Goal: Information Seeking & Learning: Find specific fact

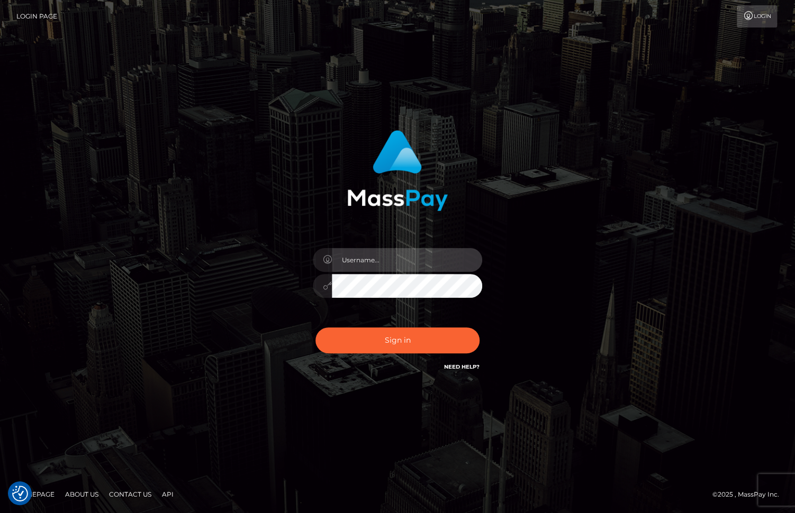
click at [354, 263] on input "text" at bounding box center [407, 260] width 150 height 24
type input "christianc.xcite"
click at [315, 327] on button "Sign in" at bounding box center [397, 340] width 164 height 26
click at [357, 257] on input "text" at bounding box center [407, 260] width 150 height 24
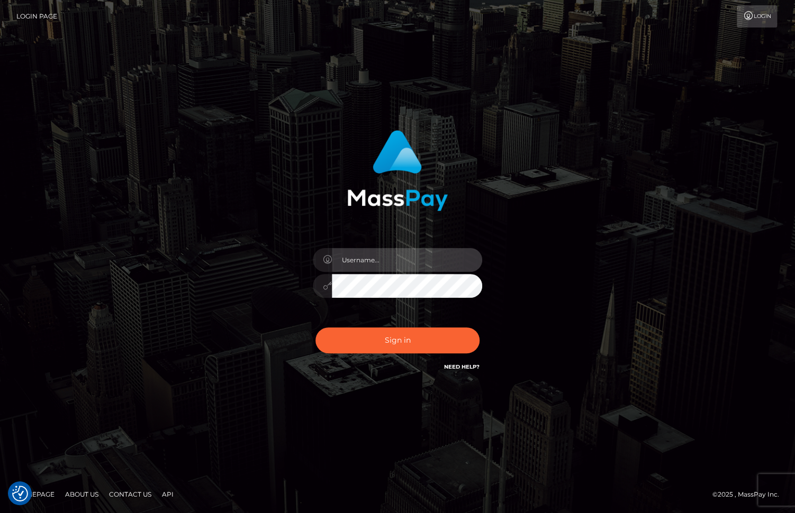
type input "christianc.xcite"
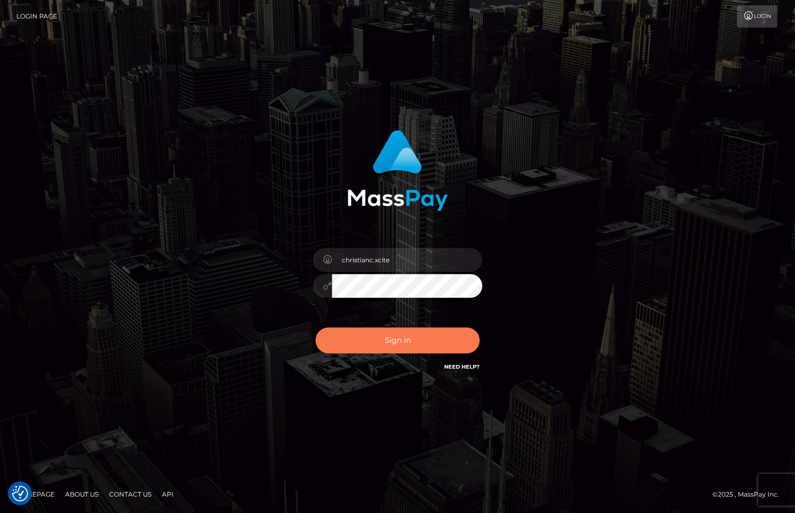
click at [396, 337] on button "Sign in" at bounding box center [397, 340] width 164 height 26
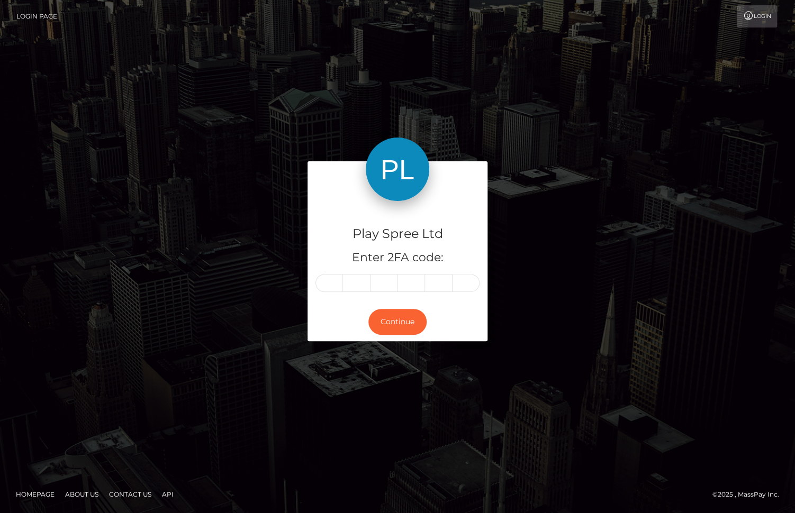
type input "5"
type input "0"
type input "5"
type input "7"
type input "5"
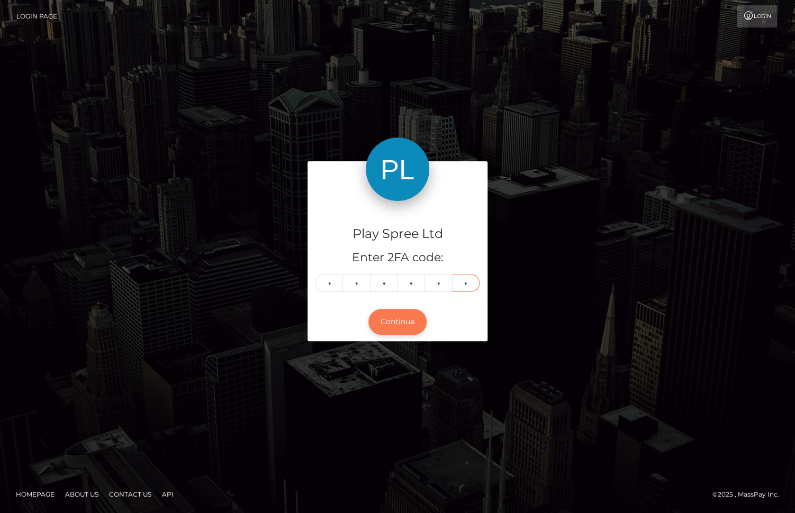
type input "1"
click at [400, 322] on button "Continue" at bounding box center [397, 322] width 58 height 26
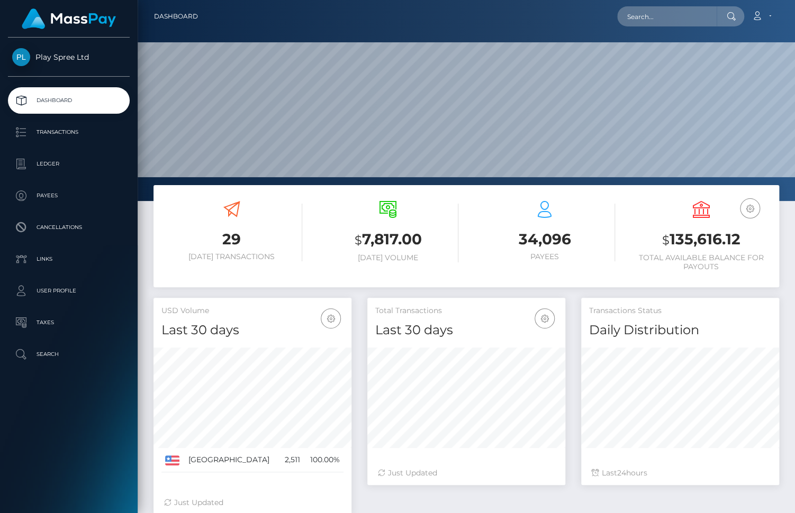
scroll to position [187, 198]
click at [71, 157] on p "Ledger" at bounding box center [68, 164] width 113 height 16
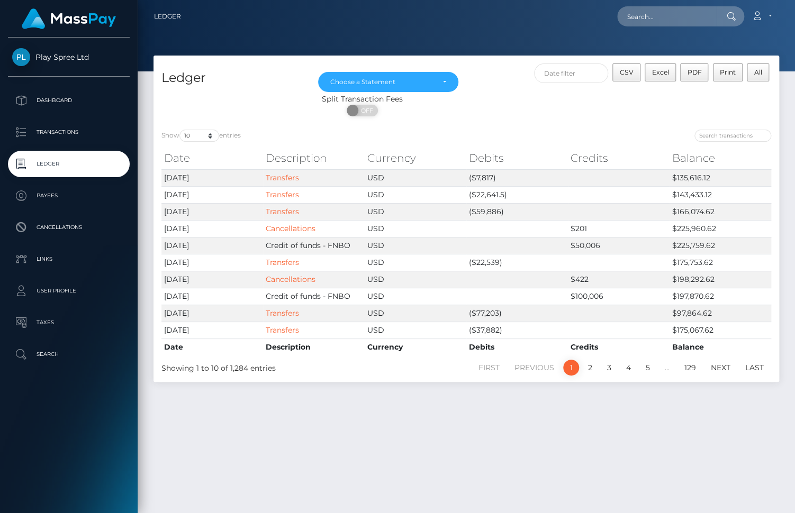
click at [608, 434] on div "Ledger Mar 2024 Apr 2024 May 2024 Jun 2024 Jul 2024 Aug 2024 Sep 2024 Oct 2024 …" at bounding box center [466, 280] width 657 height 448
drag, startPoint x: 211, startPoint y: 279, endPoint x: 162, endPoint y: 283, distance: 48.3
click at [162, 283] on td "2025-10-02" at bounding box center [212, 279] width 102 height 17
copy td "2025-10-02"
click at [357, 440] on div "Ledger Mar 2024 Apr 2024 May 2024 Jun 2024 Jul 2024 Aug 2024 Sep 2024 Oct 2024 …" at bounding box center [466, 280] width 657 height 448
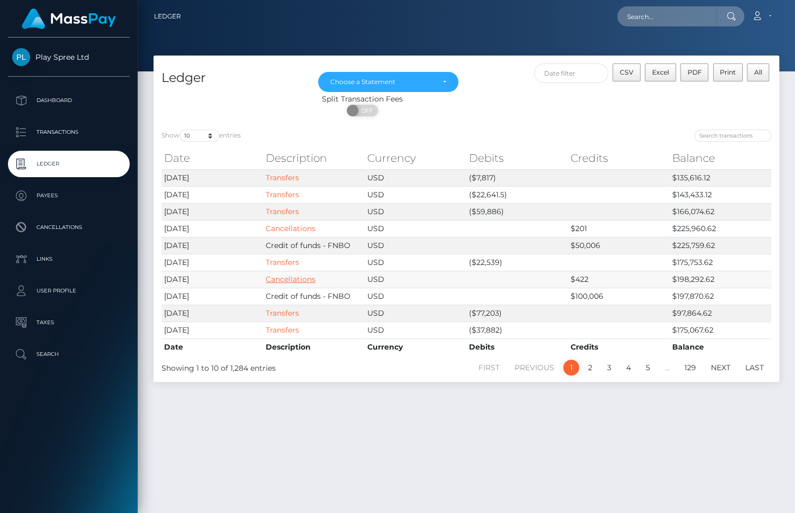
click at [297, 281] on link "Cancellations" at bounding box center [291, 280] width 50 height 10
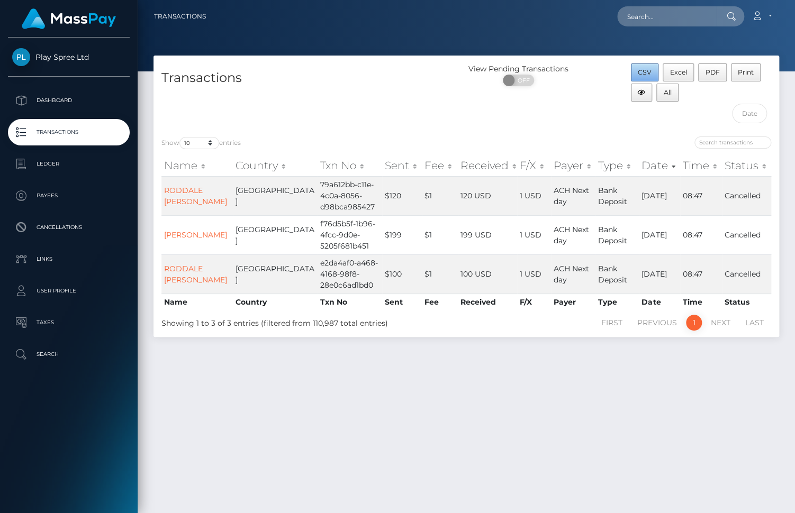
click at [645, 74] on span "CSV" at bounding box center [644, 72] width 14 height 8
click at [466, 115] on div "View Pending Transactions ON OFF" at bounding box center [544, 95] width 157 height 65
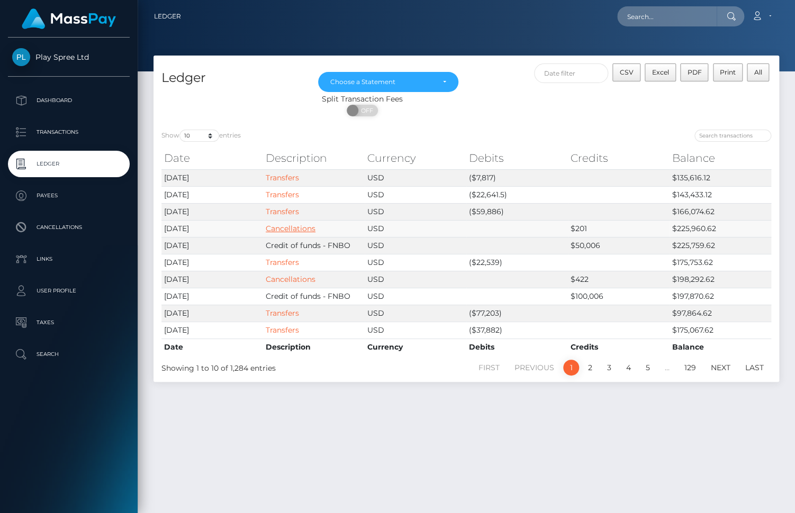
click at [299, 232] on link "Cancellations" at bounding box center [291, 229] width 50 height 10
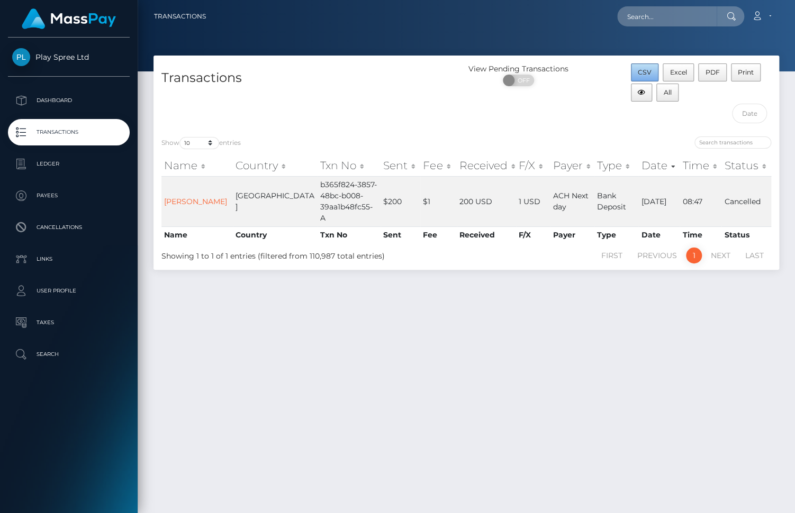
click at [639, 77] on button "CSV" at bounding box center [645, 72] width 28 height 18
drag, startPoint x: 512, startPoint y: 15, endPoint x: 516, endPoint y: 9, distance: 7.6
click at [512, 15] on div "Loading... Loading... Account Edit Profile Logout" at bounding box center [496, 16] width 564 height 22
click at [639, 14] on input "text" at bounding box center [666, 16] width 99 height 20
paste input "1518940"
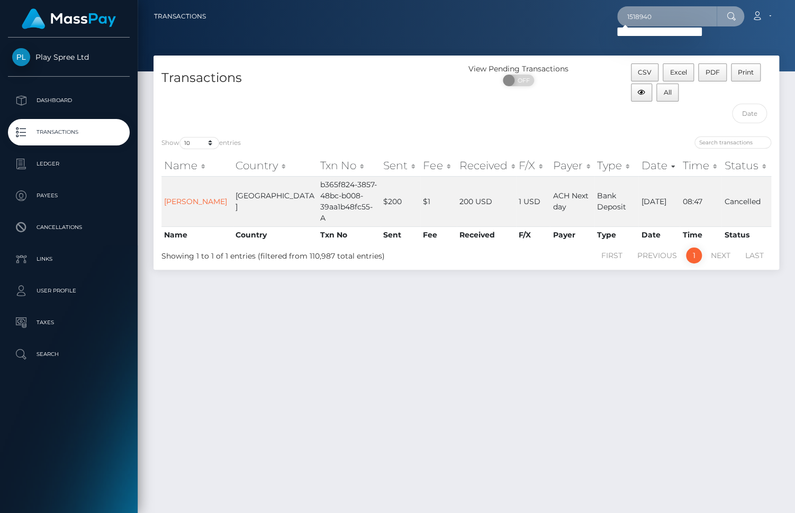
type input "1518940"
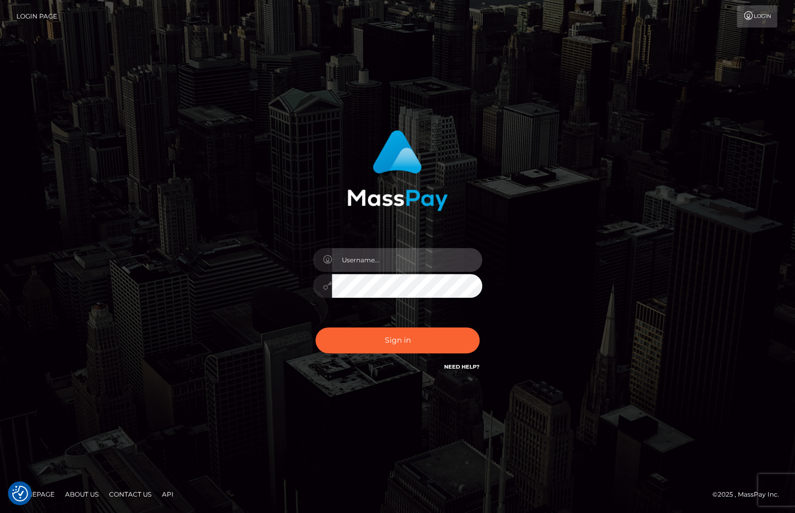
click at [377, 254] on input "text" at bounding box center [407, 260] width 150 height 24
type input "christianc.xcite"
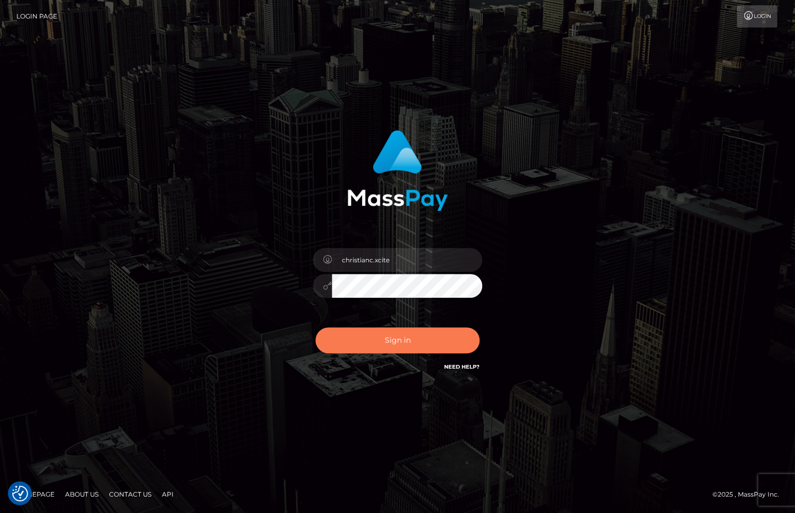
click at [375, 342] on button "Sign in" at bounding box center [397, 340] width 164 height 26
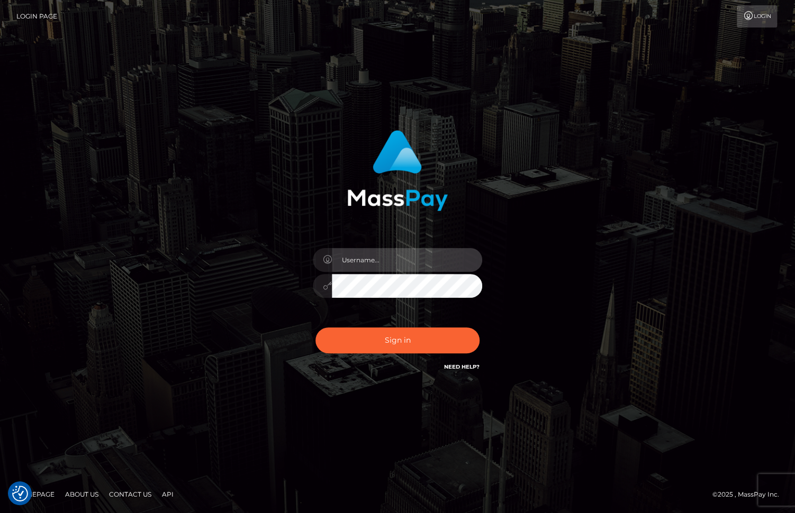
click at [368, 260] on input "text" at bounding box center [407, 260] width 150 height 24
type input "christianc.xcite"
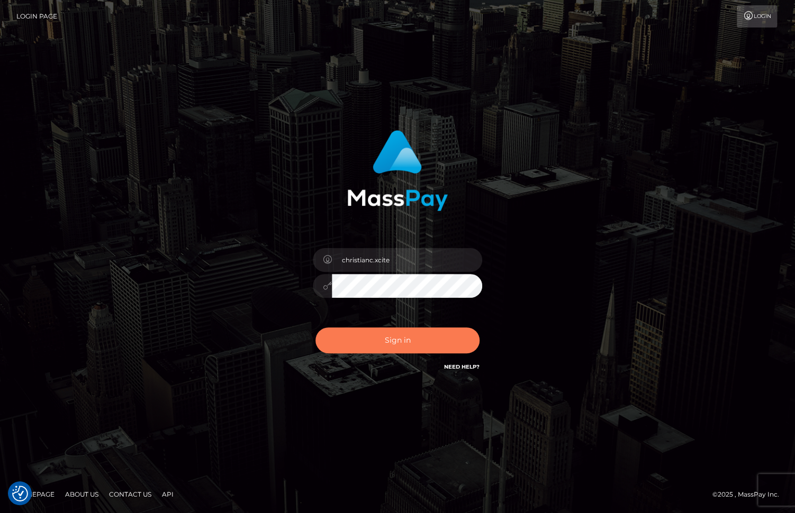
click at [380, 334] on button "Sign in" at bounding box center [397, 340] width 164 height 26
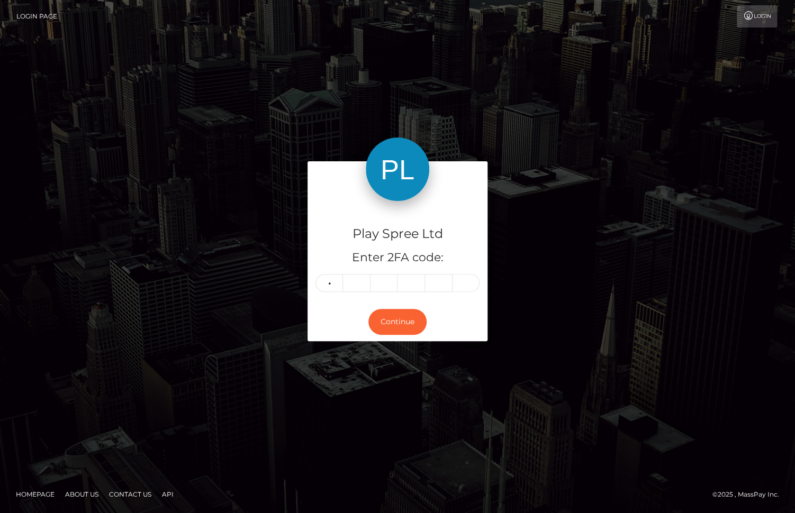
type input "4"
type input "7"
type input "2"
type input "1"
type input "8"
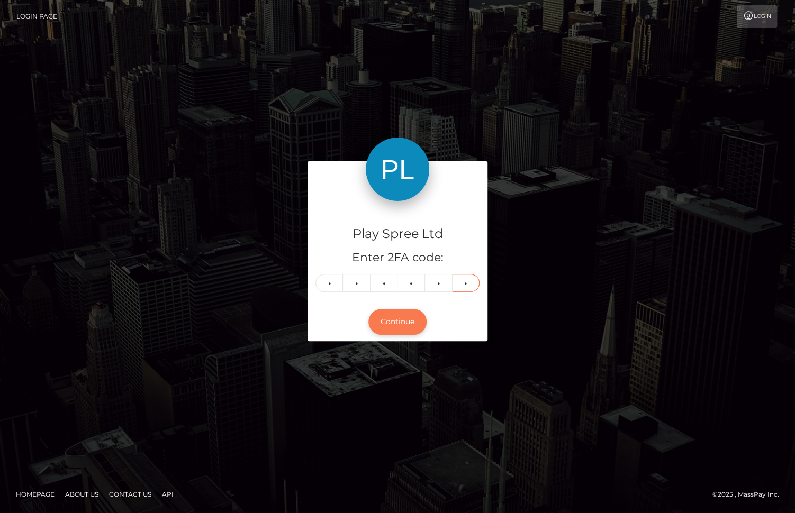
type input "1"
click at [394, 317] on button "Continue" at bounding box center [397, 322] width 58 height 26
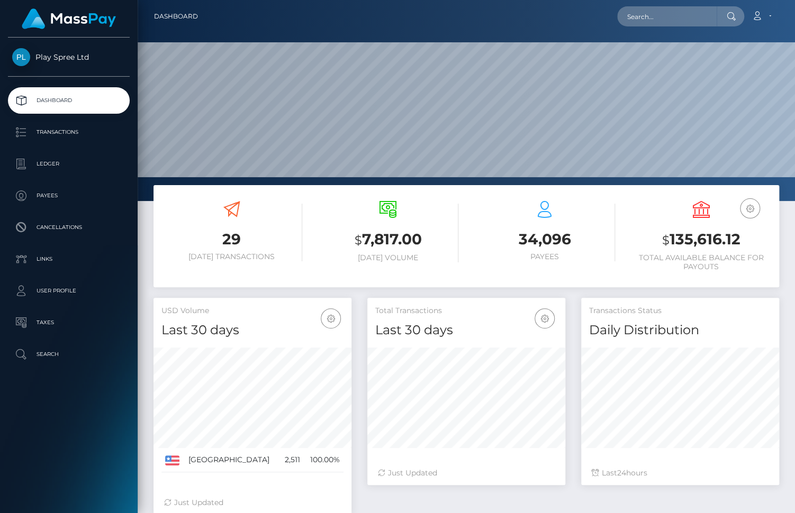
scroll to position [187, 198]
click at [712, 17] on input "text" at bounding box center [666, 16] width 99 height 20
paste input "1518940"
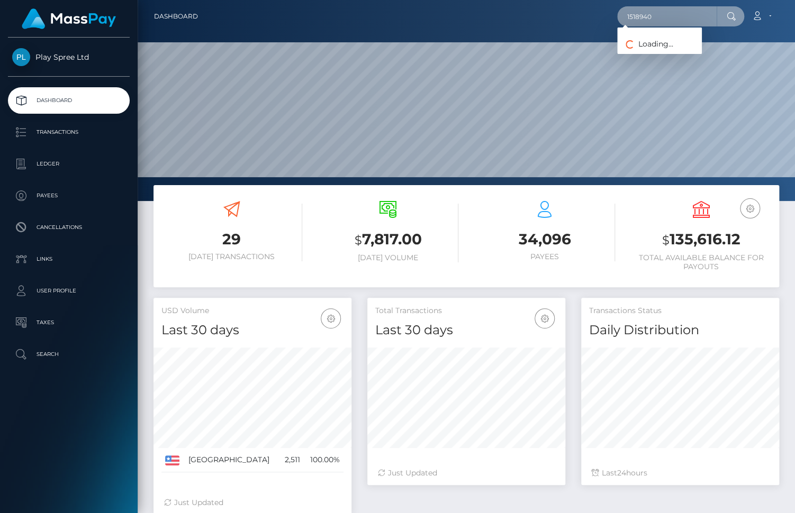
type input "1518940"
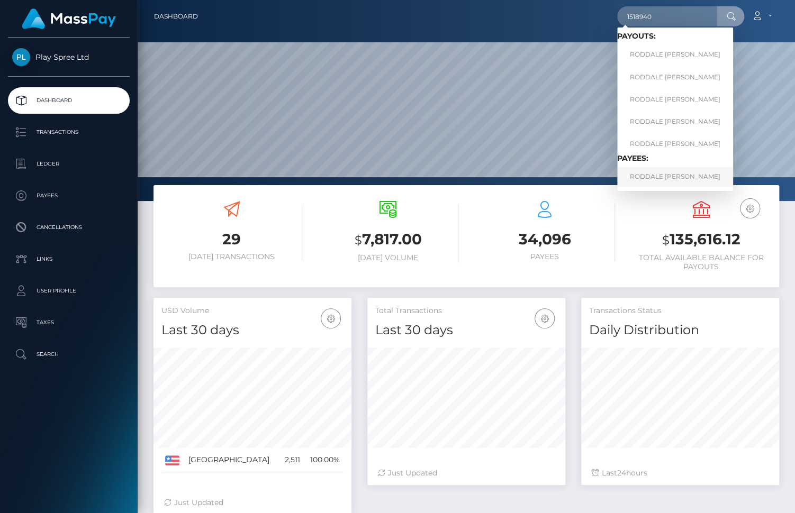
click at [690, 175] on link "RODDALE LACHARLES SMITH" at bounding box center [675, 177] width 116 height 20
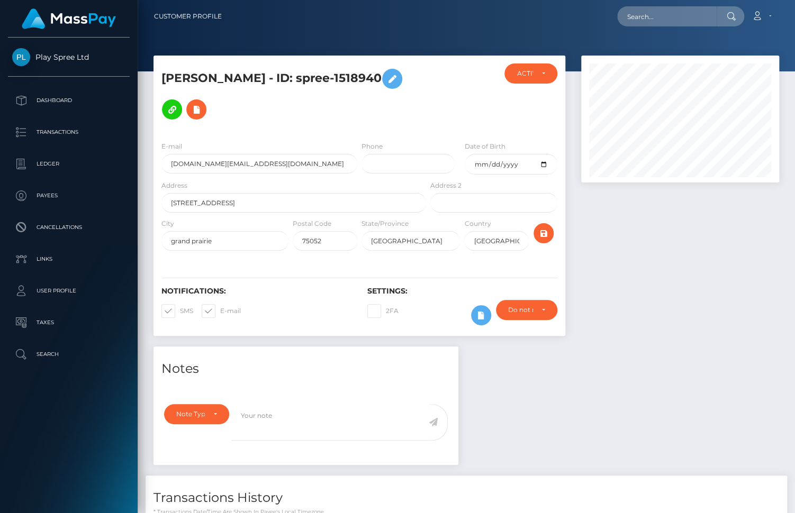
scroll to position [127, 198]
click at [215, 154] on input "[DOMAIN_NAME][EMAIL_ADDRESS][DOMAIN_NAME]" at bounding box center [259, 164] width 196 height 20
click at [747, 40] on div at bounding box center [466, 35] width 657 height 71
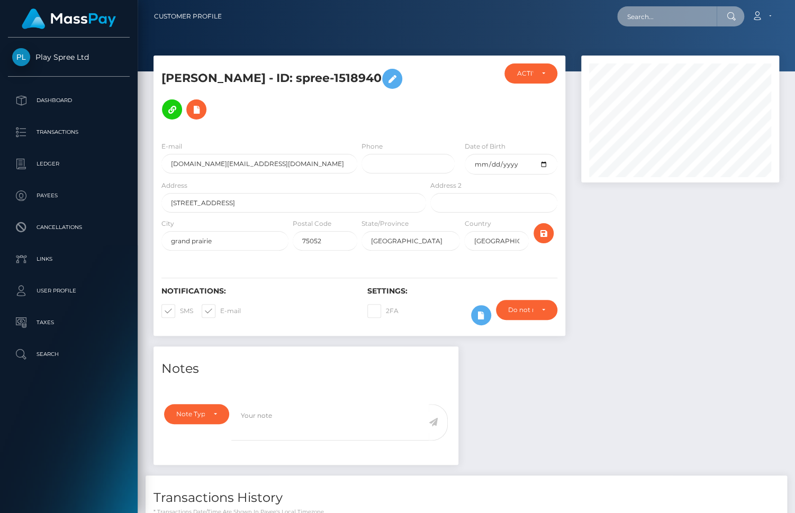
click at [683, 20] on input "text" at bounding box center [666, 16] width 99 height 20
paste input "1191567"
type input "1191567"
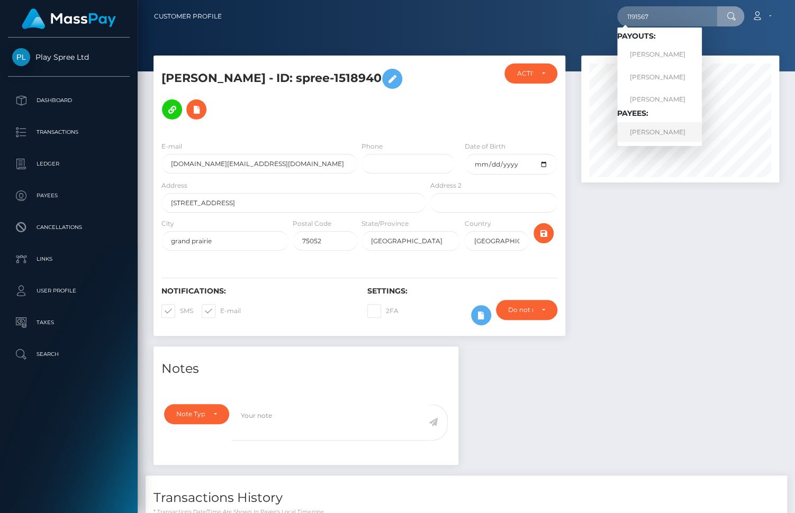
click at [675, 126] on link "LAWRENCE WAYNE JR CANLEY" at bounding box center [659, 132] width 85 height 20
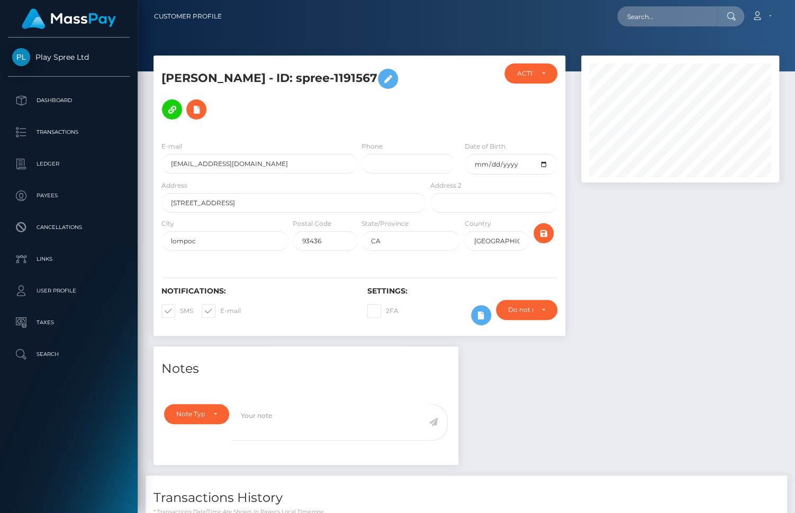
scroll to position [127, 198]
click at [739, 234] on div at bounding box center [680, 201] width 214 height 291
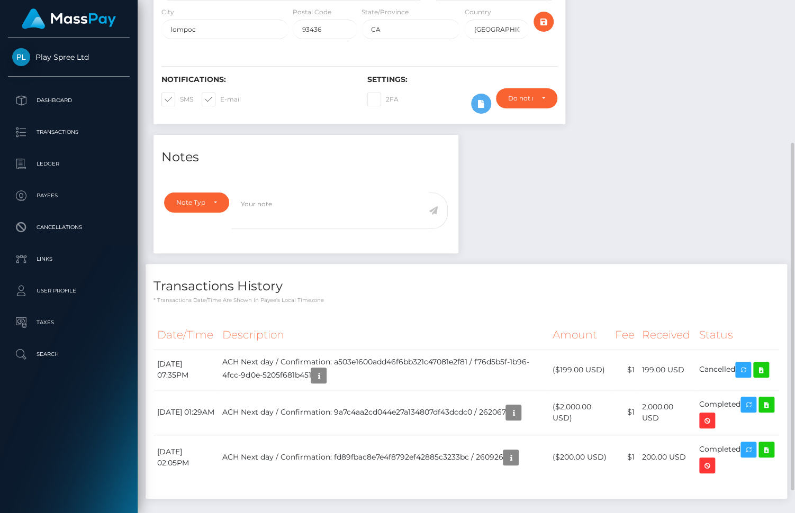
click at [755, 165] on div "Notes Note Type Compliance Clear Compliance General Note Type" at bounding box center [465, 322] width 641 height 375
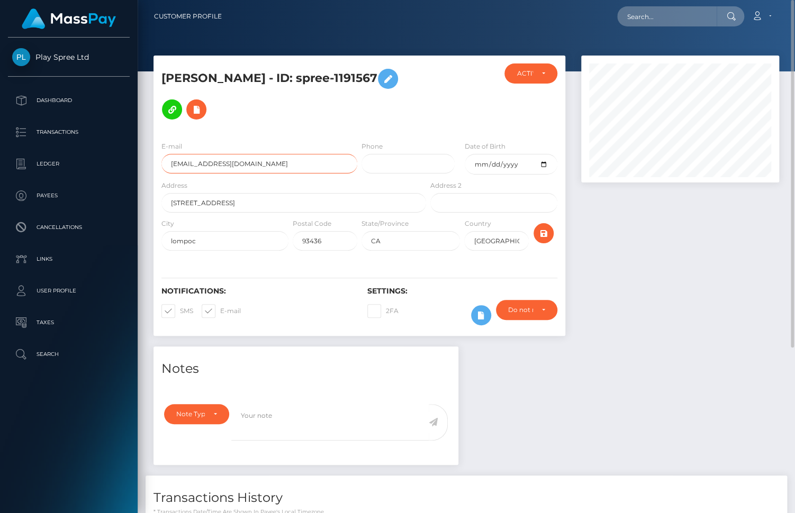
click at [229, 154] on input "[EMAIL_ADDRESS][DOMAIN_NAME]" at bounding box center [259, 164] width 196 height 20
click at [229, 154] on input "lompocwsg@gmail.com" at bounding box center [259, 164] width 196 height 20
drag, startPoint x: 762, startPoint y: 324, endPoint x: 763, endPoint y: 336, distance: 12.7
click at [762, 324] on div at bounding box center [680, 201] width 214 height 291
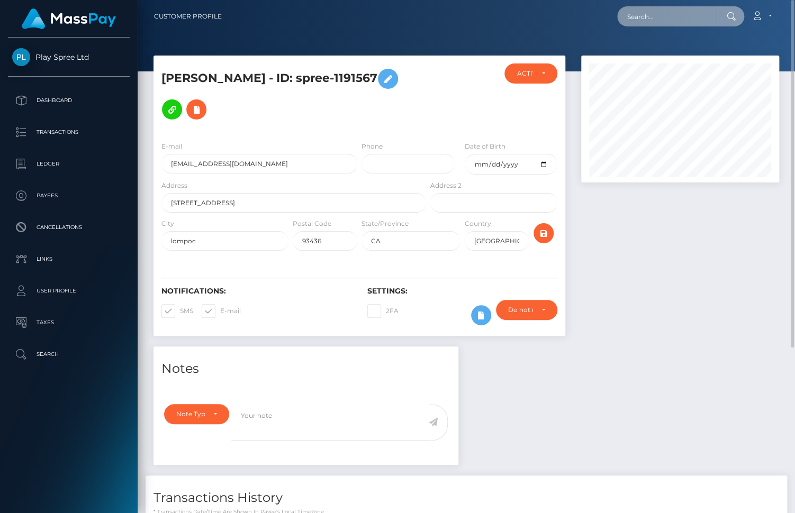
click at [676, 21] on input "text" at bounding box center [666, 16] width 99 height 20
paste input "1518940"
type input "1518940"
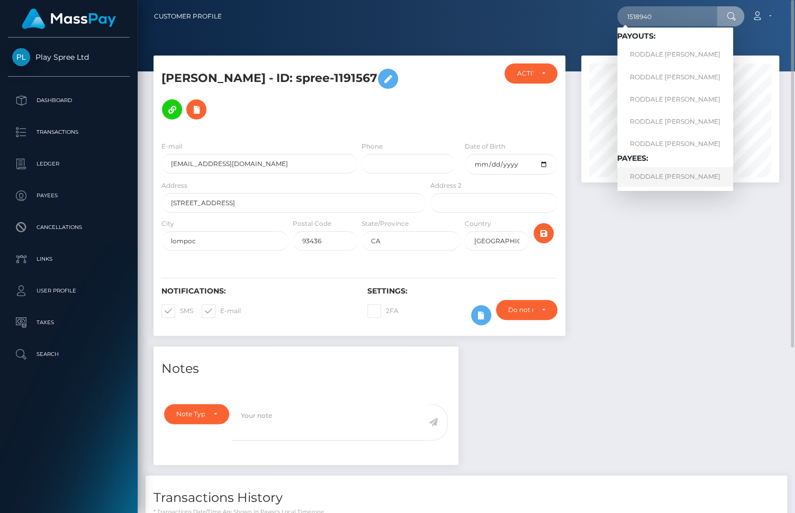
click at [707, 171] on link "RODDALE LACHARLES SMITH" at bounding box center [675, 177] width 116 height 20
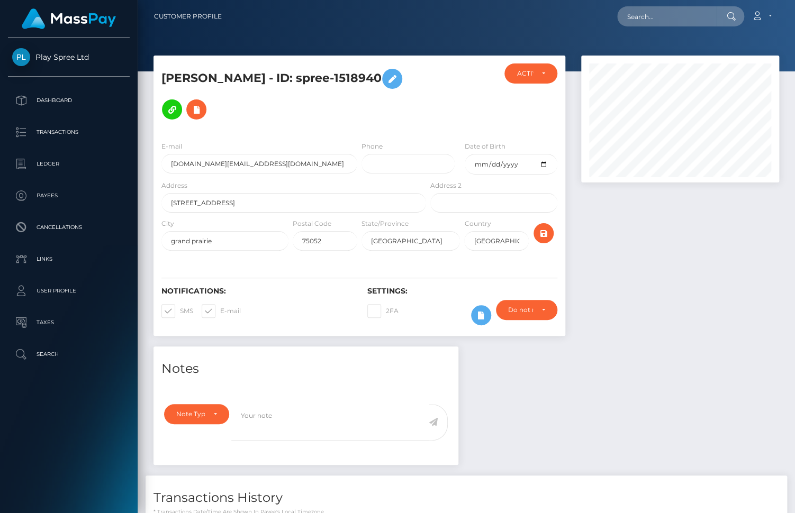
scroll to position [127, 198]
drag, startPoint x: 760, startPoint y: 239, endPoint x: 742, endPoint y: 0, distance: 239.3
click at [761, 238] on div at bounding box center [680, 201] width 214 height 291
click at [664, 27] on div "Loading... Loading... Account Edit Profile Logout" at bounding box center [504, 16] width 548 height 22
click at [660, 17] on input "text" at bounding box center [666, 16] width 99 height 20
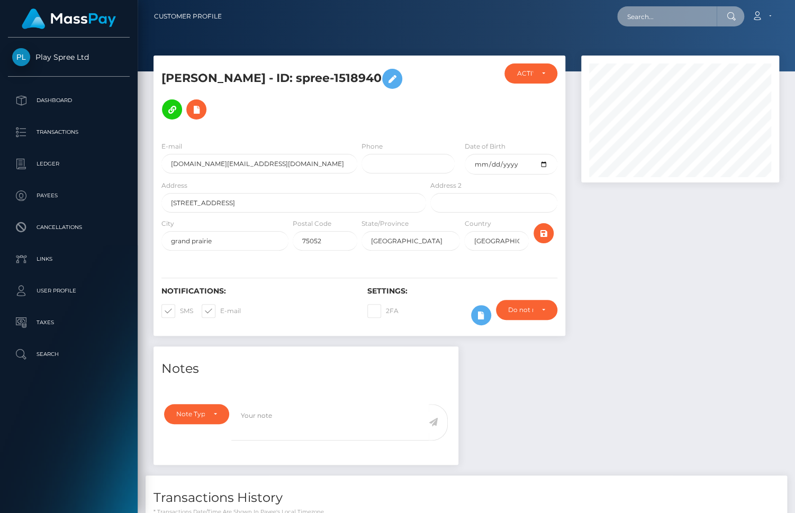
paste input "b365f824-3857-48bc-b008-39aa1b48fc55- A"
type input "b365f824-3857-48bc-b008-39aa1b48fc55- A"
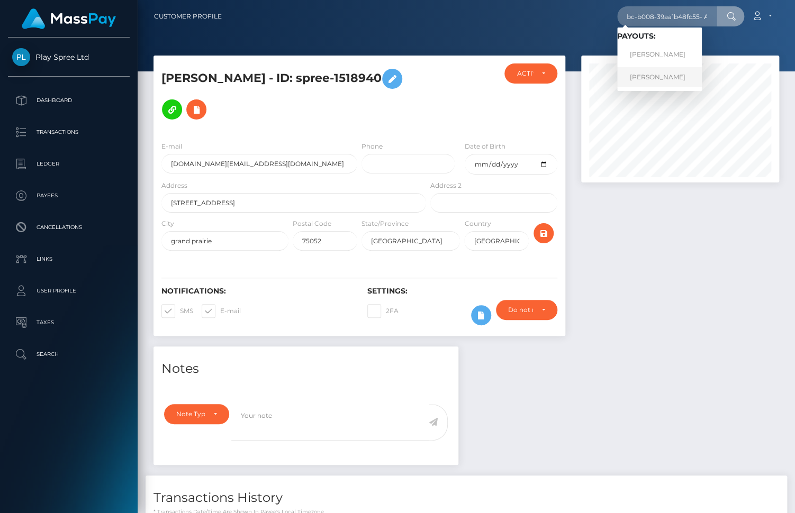
scroll to position [0, 0]
click at [669, 77] on link "CINDY RENEE GEORGE" at bounding box center [659, 77] width 85 height 20
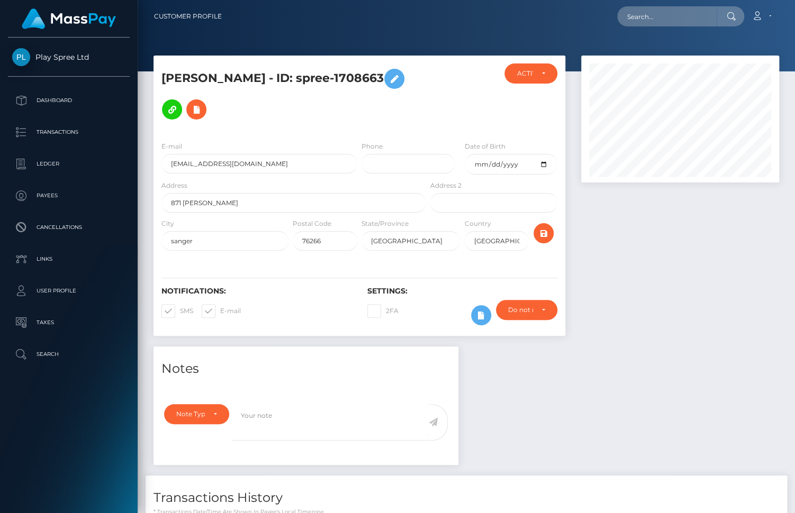
scroll to position [127, 198]
click at [695, 275] on div at bounding box center [680, 201] width 214 height 291
click at [402, 69] on h5 "CINDY RENEE GEORGE - ID: spree-1708663" at bounding box center [290, 93] width 259 height 61
copy h5 "1708663"
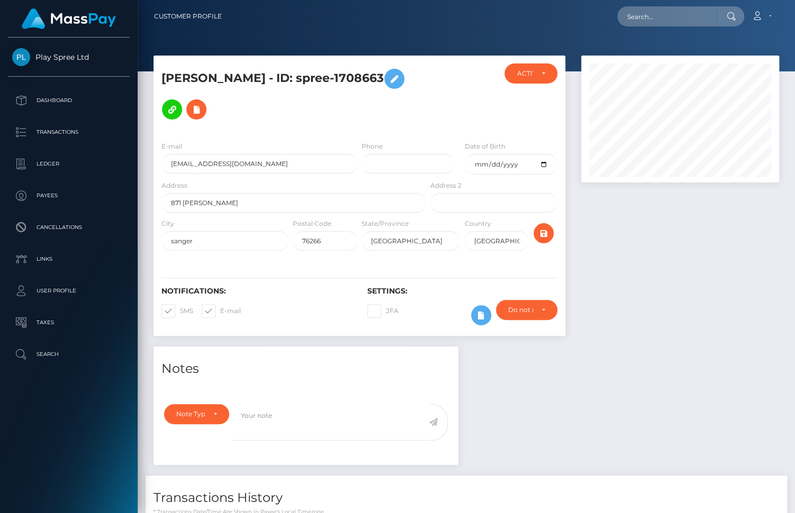
click at [742, 253] on div at bounding box center [680, 201] width 214 height 291
click at [396, 72] on h5 "CINDY RENEE GEORGE - ID: spree-1708663" at bounding box center [290, 93] width 259 height 61
copy h5 "1708663"
click at [743, 222] on div at bounding box center [680, 201] width 214 height 291
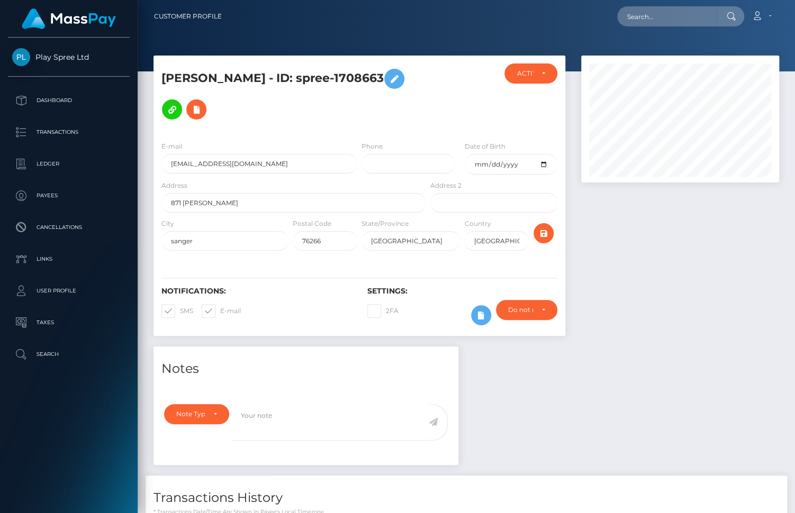
click at [402, 75] on h5 "CINDY RENEE GEORGE - ID: spree-1708663" at bounding box center [290, 93] width 259 height 61
drag, startPoint x: 753, startPoint y: 242, endPoint x: 731, endPoint y: 182, distance: 63.8
click at [753, 242] on div at bounding box center [680, 201] width 214 height 291
click at [220, 154] on input "wandalenemymom56@gmail.com" at bounding box center [259, 164] width 196 height 20
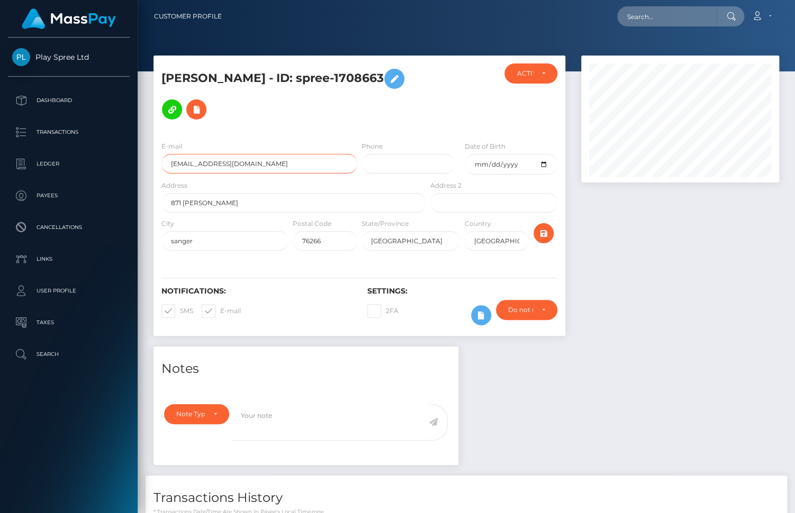
click at [220, 154] on input "wandalenemymom56@gmail.com" at bounding box center [259, 164] width 196 height 20
click at [739, 347] on div "Notes Note Type Compliance Clear Compliance General Note Type" at bounding box center [465, 514] width 641 height 334
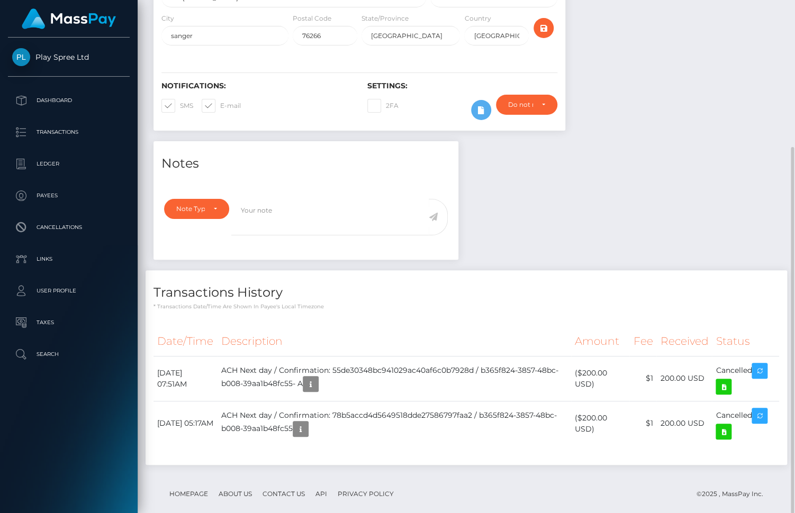
click at [759, 213] on div "Notes Note Type Compliance Clear Compliance General Note Type" at bounding box center [465, 308] width 641 height 334
click at [753, 157] on div "Notes Note Type Compliance Clear Compliance General Note Type" at bounding box center [465, 308] width 641 height 334
click at [753, 213] on div "Notes Note Type Compliance Clear Compliance General Note Type" at bounding box center [465, 308] width 641 height 334
click at [732, 158] on div "Notes Note Type Compliance Clear Compliance General Note Type" at bounding box center [465, 308] width 641 height 334
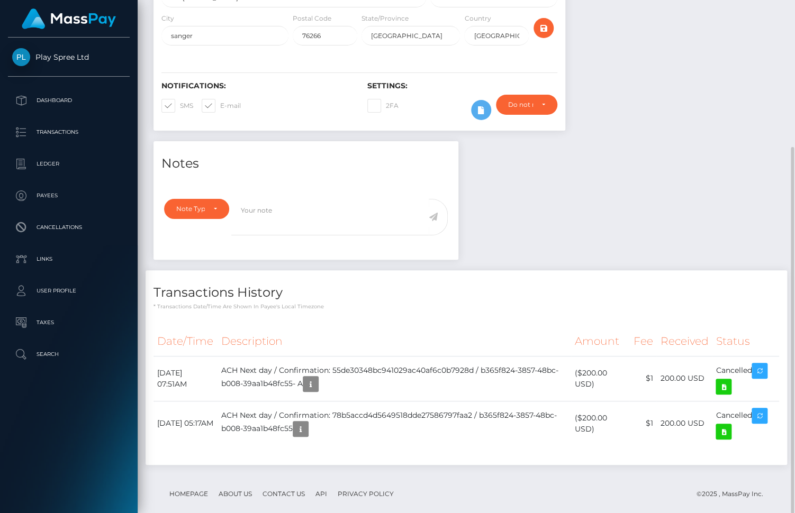
click at [284, 81] on h6 "Notifications:" at bounding box center [256, 85] width 190 height 9
click at [750, 287] on div "Transactions History * Transactions date/time are shown in payee's local timezo…" at bounding box center [465, 290] width 641 height 41
